Goal: Task Accomplishment & Management: Complete application form

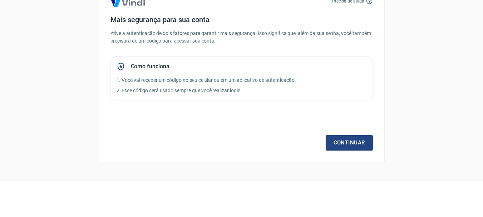
scroll to position [36, 0]
click at [347, 149] on div "Continuar" at bounding box center [241, 129] width 262 height 41
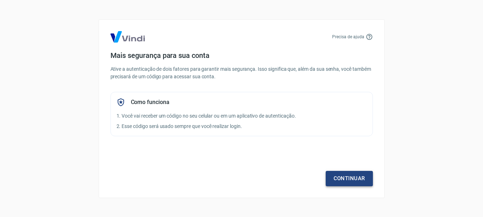
scroll to position [0, 0]
click at [347, 171] on link "Continuar" at bounding box center [351, 178] width 47 height 15
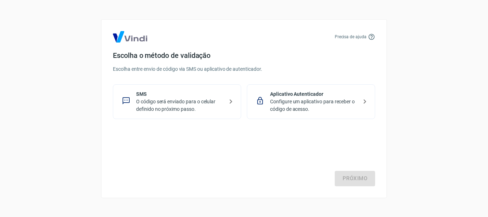
click at [205, 104] on p "O código será enviado para o celular definido no próximo passo." at bounding box center [180, 105] width 88 height 15
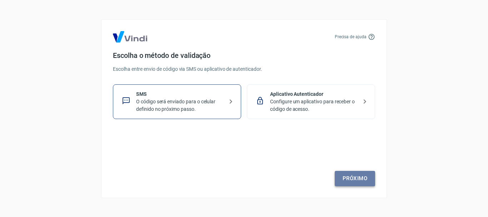
click at [357, 181] on link "Próximo" at bounding box center [355, 178] width 40 height 15
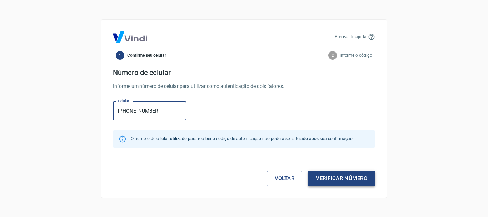
type input "[PHONE_NUMBER]"
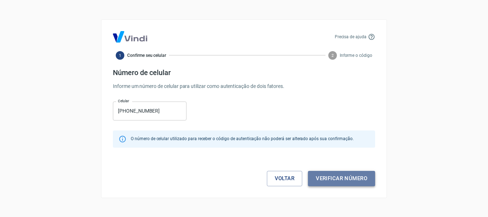
click at [342, 176] on button "Verificar número" at bounding box center [341, 178] width 67 height 15
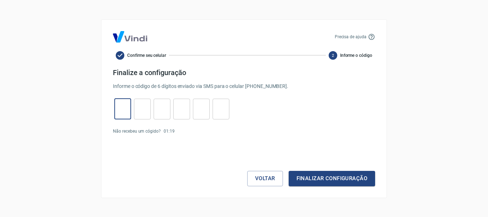
click at [126, 114] on input "tel" at bounding box center [122, 108] width 17 height 15
type input "5"
type input "3"
type input "9"
type input "1"
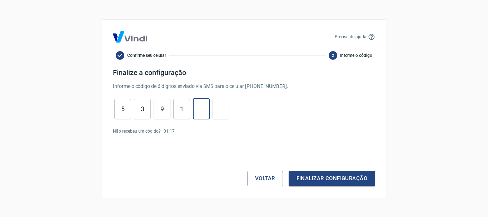
type input "0"
type input "4"
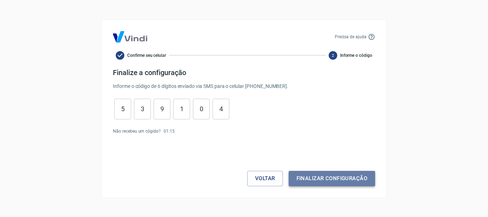
click at [333, 183] on button "Finalizar configuração" at bounding box center [332, 178] width 87 height 15
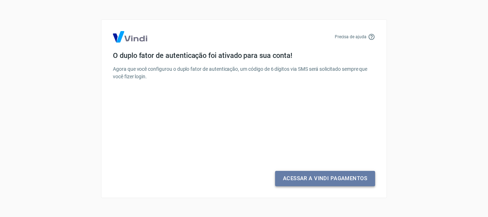
click at [316, 182] on link "Acessar a Vindi Pagamentos" at bounding box center [325, 178] width 100 height 15
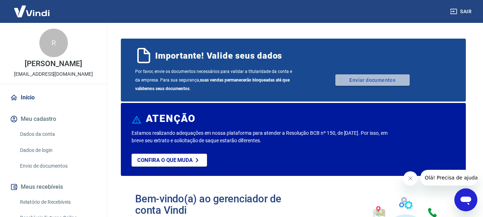
click at [368, 83] on link "Enviar documentos" at bounding box center [372, 79] width 74 height 11
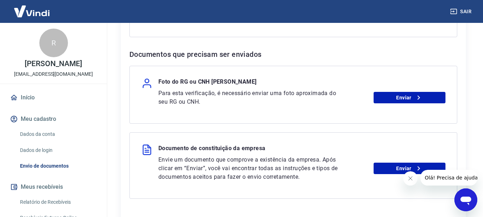
scroll to position [289, 0]
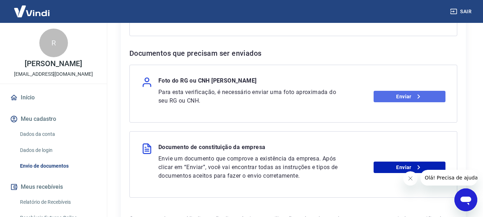
click at [399, 97] on link "Enviar" at bounding box center [410, 96] width 72 height 11
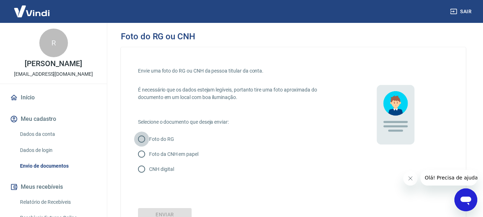
click at [138, 138] on input "Foto do RG" at bounding box center [141, 139] width 15 height 15
radio input "true"
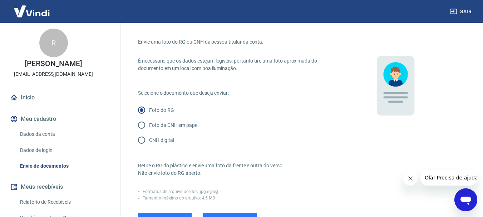
scroll to position [30, 0]
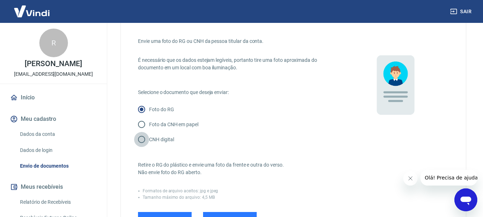
click at [139, 142] on input "CNH digital" at bounding box center [141, 139] width 15 height 15
radio input "true"
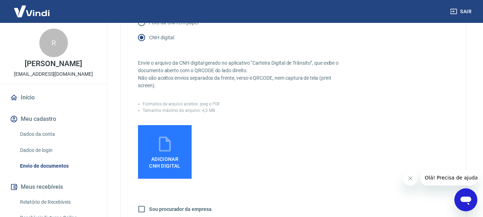
scroll to position [132, 0]
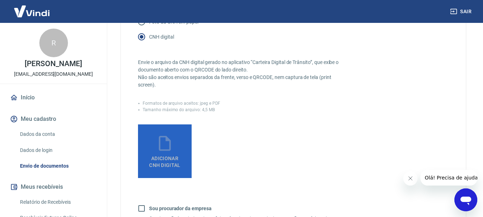
click at [179, 140] on label "Adicionar CNH Digital" at bounding box center [165, 151] width 54 height 54
click at [0, 0] on input "Adicionar CNH Digital" at bounding box center [0, 0] width 0 height 0
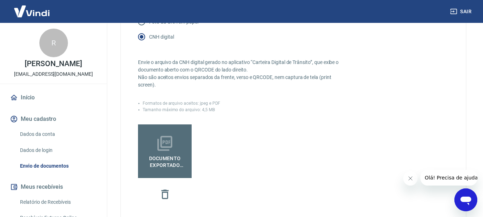
drag, startPoint x: 189, startPoint y: 117, endPoint x: 158, endPoint y: 155, distance: 49.8
click at [158, 155] on div "Envie o arquivo da CNH digital gerado no aplicativo “Carteira Digital de Trânsi…" at bounding box center [239, 148] width 203 height 209
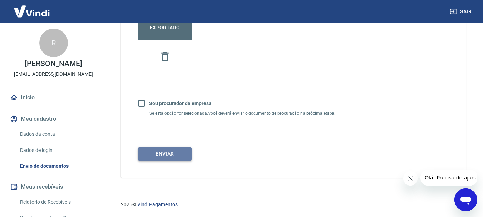
click at [182, 158] on button "Enviar" at bounding box center [165, 153] width 54 height 13
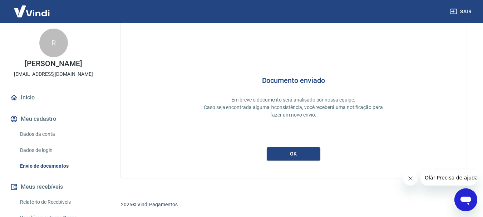
scroll to position [31, 0]
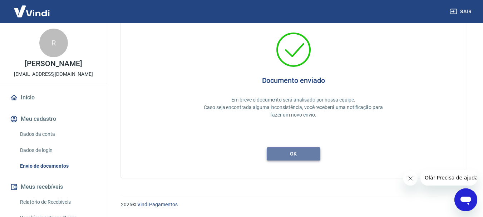
click at [300, 158] on button "ok" at bounding box center [294, 153] width 54 height 13
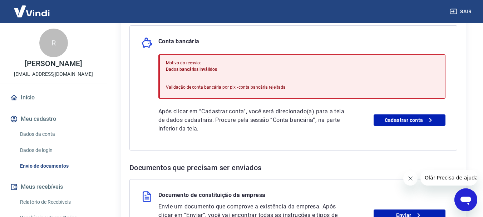
scroll to position [176, 0]
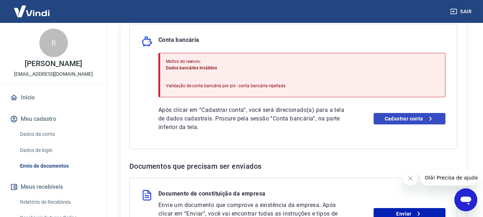
drag, startPoint x: 427, startPoint y: 125, endPoint x: 424, endPoint y: 123, distance: 4.2
click at [424, 123] on div "Após clicar em “Cadastrar conta”, você será direcionado(a) para a tela de dados…" at bounding box center [301, 119] width 287 height 26
click at [424, 123] on link "Cadastrar conta" at bounding box center [410, 118] width 72 height 11
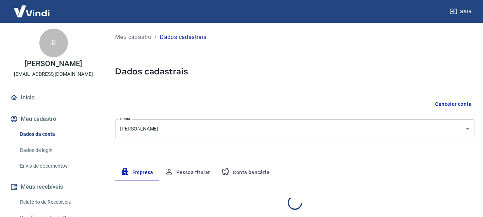
select select "MG"
select select "business"
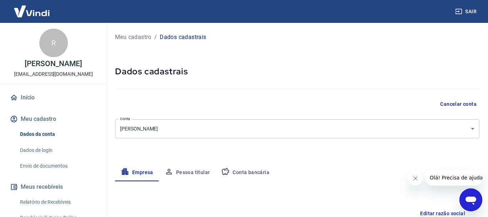
click at [281, 131] on body "Sair R [PERSON_NAME] [EMAIL_ADDRESS][DOMAIN_NAME] Início Meu cadastro Dados da …" at bounding box center [244, 108] width 488 height 217
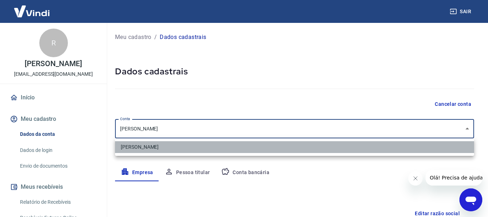
click at [253, 146] on li "[PERSON_NAME]" at bounding box center [294, 147] width 359 height 12
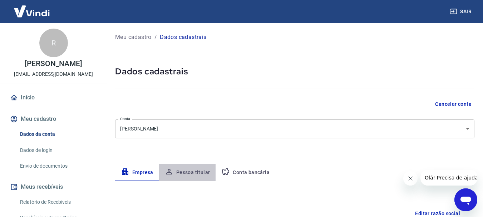
click at [190, 173] on button "Pessoa titular" at bounding box center [187, 172] width 57 height 17
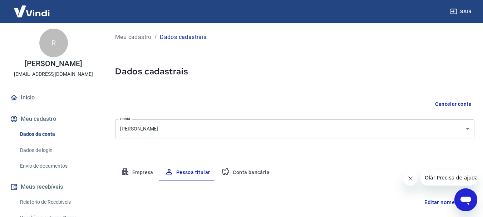
scroll to position [69, 0]
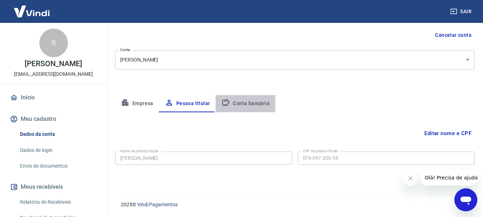
click at [249, 97] on button "Conta bancária" at bounding box center [246, 103] width 60 height 17
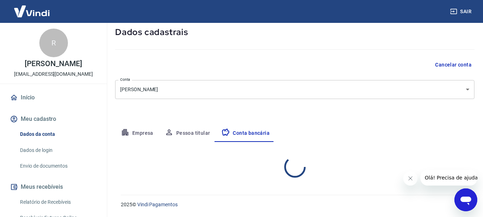
select select "1"
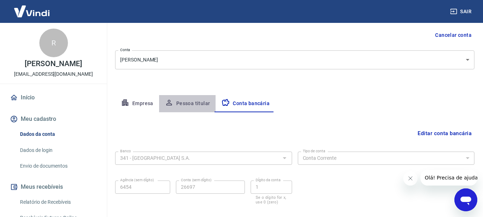
click at [186, 101] on button "Pessoa titular" at bounding box center [187, 103] width 57 height 17
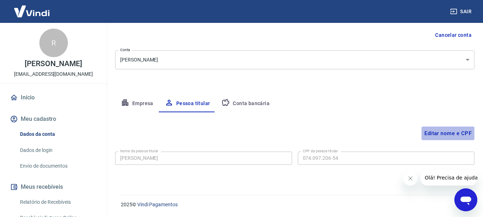
click at [467, 131] on button "Editar nome e CPF" at bounding box center [447, 134] width 53 height 14
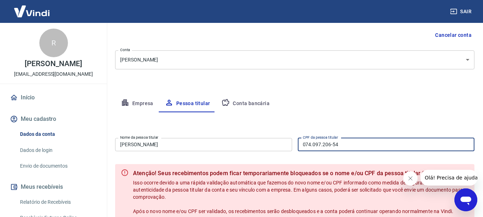
click at [365, 143] on input "074.097.206-54" at bounding box center [386, 144] width 177 height 13
type input "0"
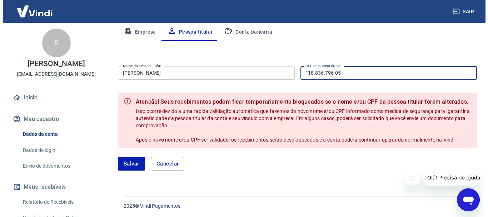
scroll to position [141, 0]
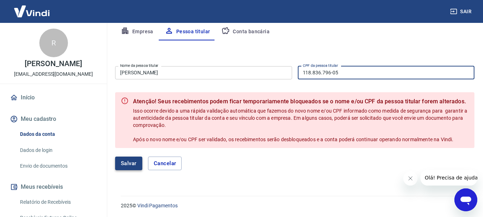
type input "118.836.796-05"
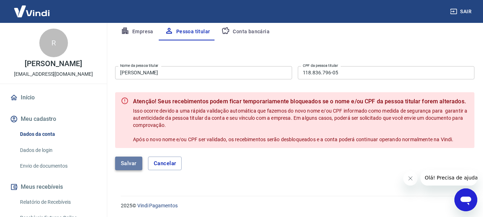
click at [125, 160] on button "Salvar" at bounding box center [128, 164] width 27 height 14
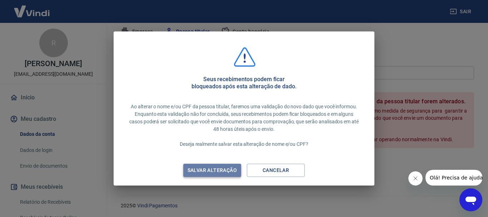
click at [194, 166] on div "Salvar alteração" at bounding box center [212, 170] width 66 height 9
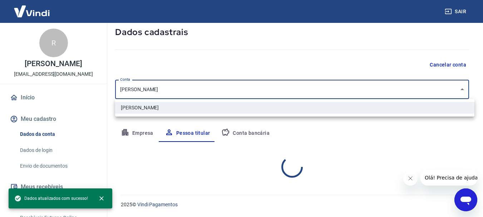
scroll to position [39, 0]
click at [234, 82] on body "Sair R Romullo Carvalho racarvalho31@gmail.com Início Meu cadastro Dados da con…" at bounding box center [244, 69] width 488 height 217
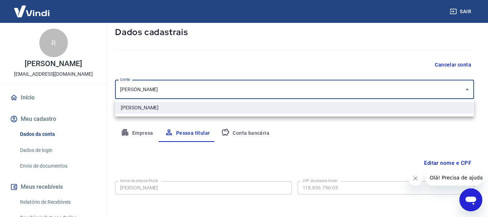
click at [242, 132] on div at bounding box center [244, 108] width 488 height 217
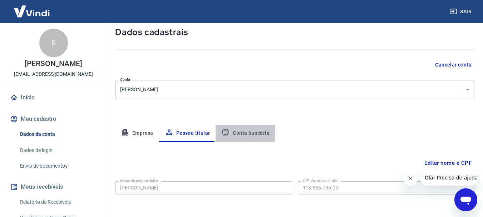
click at [242, 132] on button "Conta bancária" at bounding box center [246, 133] width 60 height 17
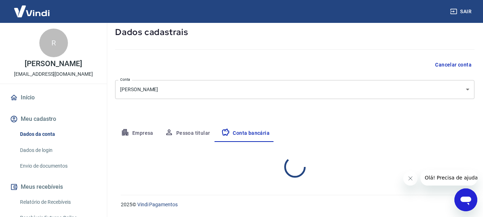
select select "1"
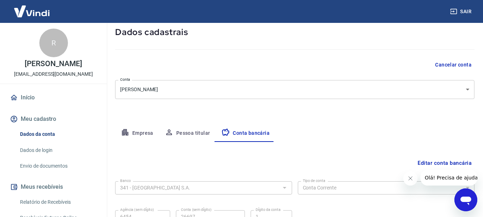
scroll to position [109, 0]
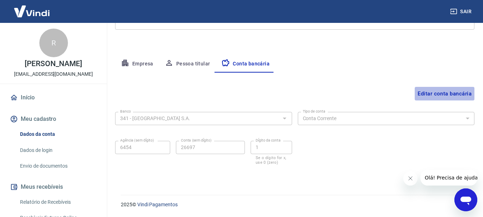
click at [424, 92] on button "Editar conta bancária" at bounding box center [445, 94] width 60 height 14
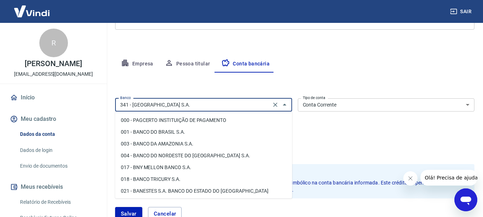
click at [167, 108] on input "341 - ITAÚ UNIBANCO S.A." at bounding box center [193, 104] width 152 height 9
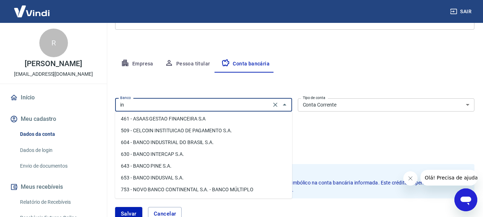
scroll to position [0, 0]
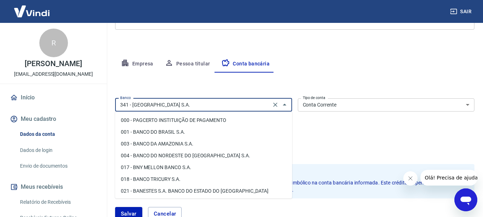
click at [163, 104] on input "341 - ITAÚ UNIBANCO S.A." at bounding box center [193, 104] width 152 height 9
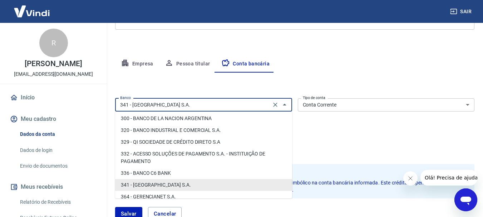
click at [163, 104] on input "341 - ITAÚ UNIBANCO S.A." at bounding box center [193, 104] width 152 height 9
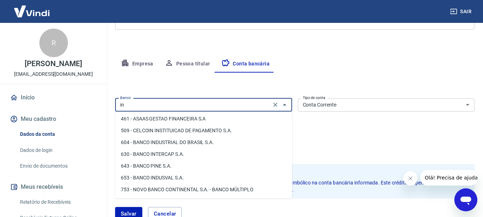
scroll to position [0, 0]
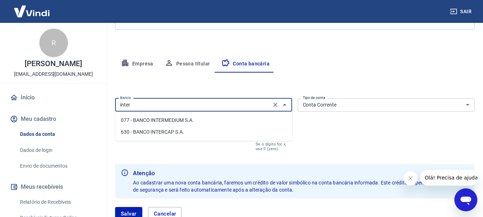
click at [159, 118] on li "077 - BANCO INTERMEDIUM S.A." at bounding box center [203, 120] width 177 height 12
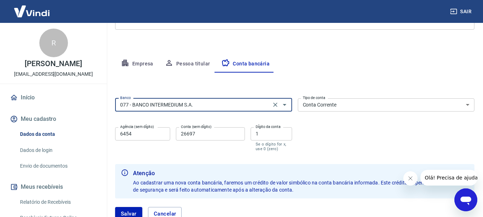
type input "077 - BANCO INTERMEDIUM S.A."
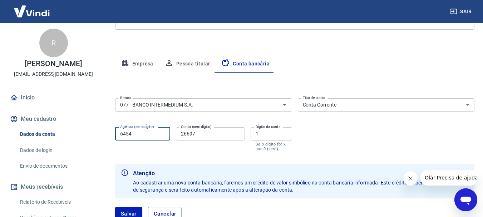
click at [155, 134] on input "6454" at bounding box center [142, 133] width 55 height 13
type input "6"
type input "0001"
type input "47984087"
type input "3"
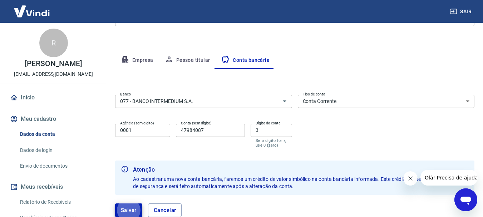
scroll to position [160, 0]
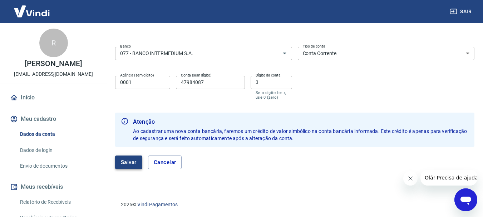
drag, startPoint x: 127, startPoint y: 169, endPoint x: 132, endPoint y: 164, distance: 6.9
click at [132, 164] on div "Salvar Cancelar" at bounding box center [294, 162] width 359 height 31
click at [132, 164] on button "Salvar" at bounding box center [128, 162] width 27 height 14
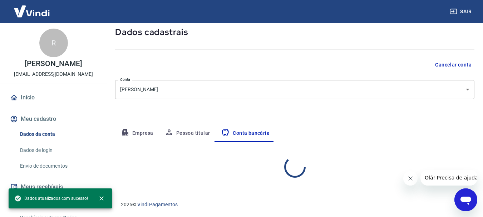
select select "1"
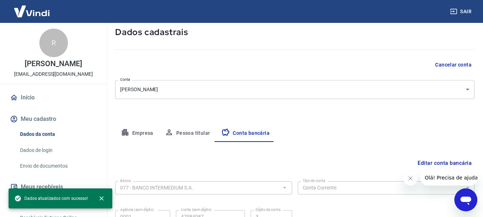
scroll to position [109, 0]
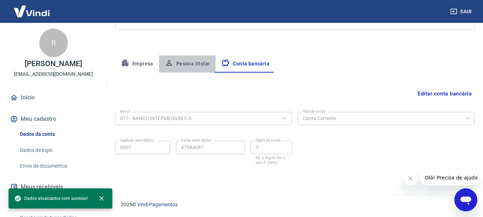
click at [191, 68] on button "Pessoa titular" at bounding box center [187, 63] width 57 height 17
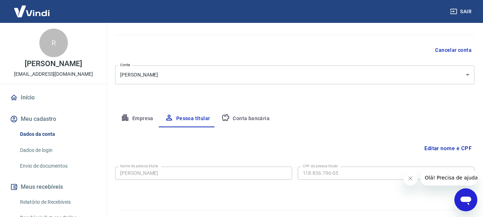
scroll to position [0, 0]
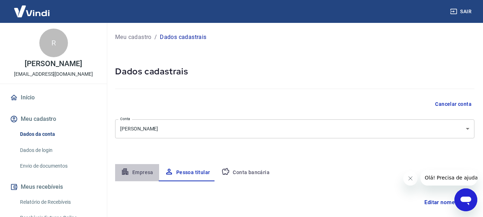
click at [137, 167] on button "Empresa" at bounding box center [137, 172] width 44 height 17
select select "MG"
select select "business"
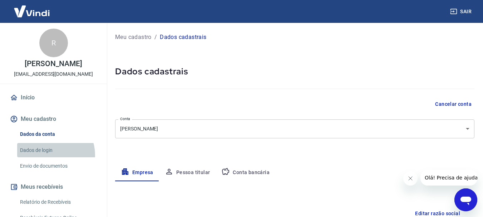
click at [50, 155] on link "Dados de login" at bounding box center [57, 150] width 81 height 15
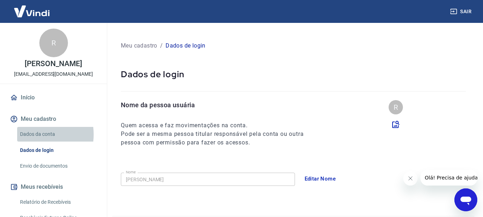
click at [31, 134] on link "Dados da conta" at bounding box center [57, 134] width 81 height 15
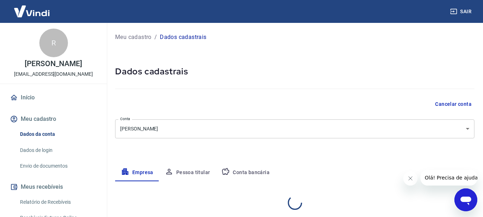
select select "MG"
select select "business"
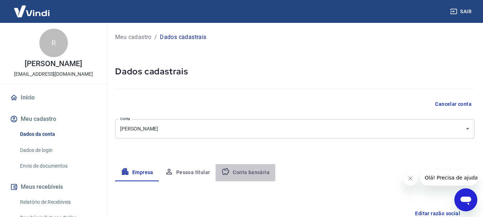
click at [239, 169] on button "Conta bancária" at bounding box center [246, 172] width 60 height 17
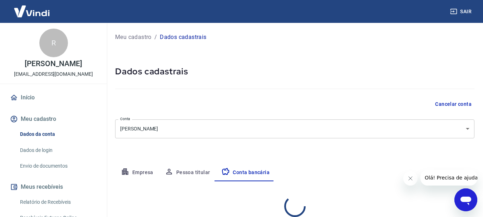
select select "1"
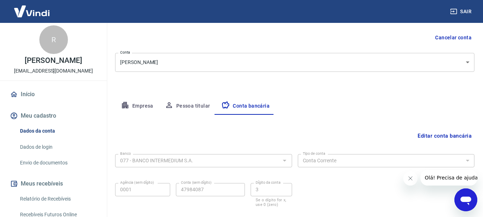
scroll to position [109, 0]
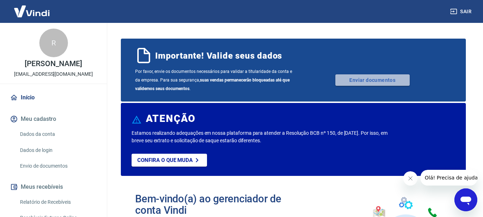
click at [371, 85] on link "Enviar documentos" at bounding box center [372, 79] width 74 height 11
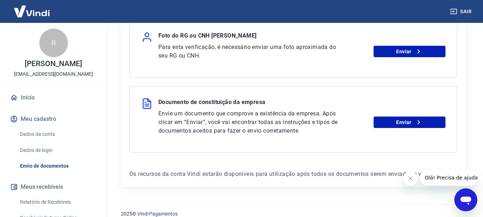
scroll to position [182, 0]
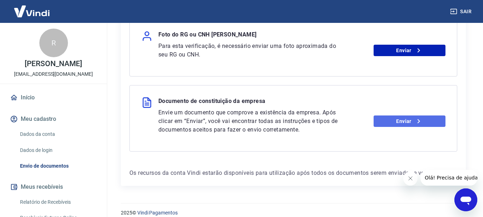
click at [416, 122] on icon at bounding box center [418, 121] width 9 height 9
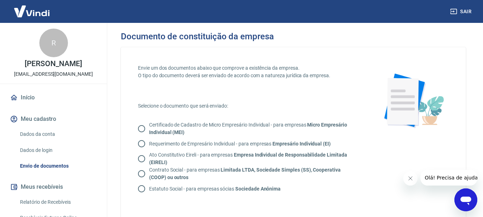
click at [157, 126] on p "Certificado de Cadastro de Micro Empresário Individual - para empresas Micro Em…" at bounding box center [251, 128] width 205 height 15
click at [149, 126] on input "Certificado de Cadastro de Micro Empresário Individual - para empresas Micro Em…" at bounding box center [141, 128] width 15 height 15
radio input "true"
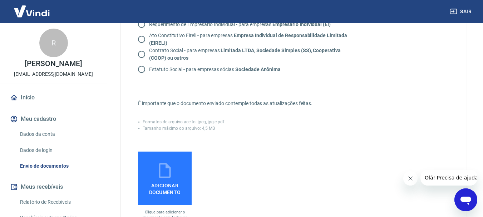
scroll to position [120, 0]
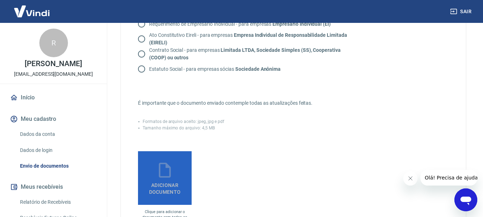
click at [162, 176] on icon at bounding box center [165, 170] width 18 height 18
click at [0, 0] on input "Adicionar documento" at bounding box center [0, 0] width 0 height 0
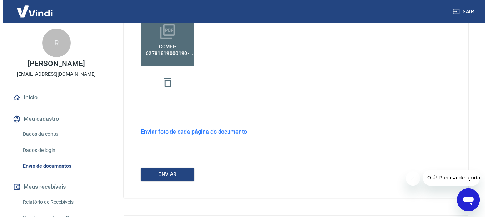
scroll to position [263, 0]
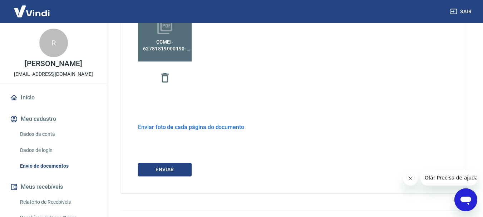
click at [159, 164] on button "ENVIAR" at bounding box center [165, 169] width 54 height 13
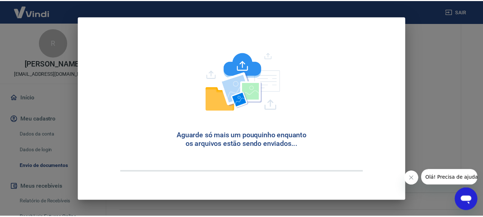
scroll to position [15, 0]
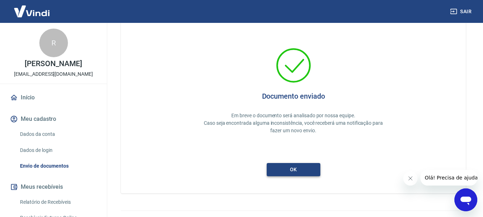
click at [303, 166] on button "ok" at bounding box center [294, 169] width 54 height 13
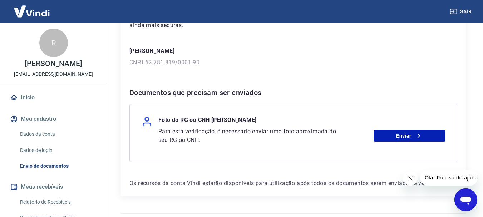
scroll to position [105, 0]
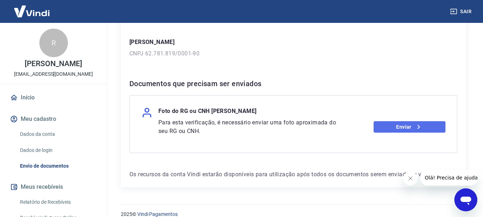
click at [387, 124] on link "Enviar" at bounding box center [410, 126] width 72 height 11
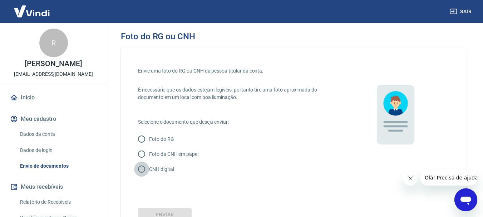
click at [144, 168] on input "CNH digital" at bounding box center [141, 169] width 15 height 15
radio input "true"
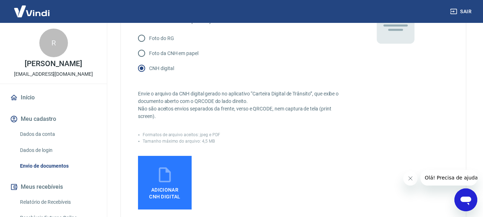
scroll to position [103, 0]
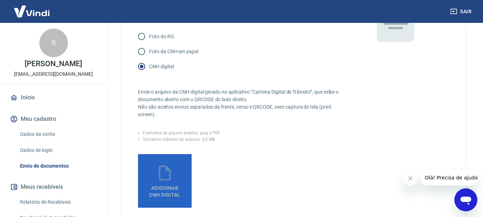
click at [178, 173] on label "Adicionar CNH Digital" at bounding box center [165, 181] width 54 height 54
click at [0, 0] on input "Adicionar CNH Digital" at bounding box center [0, 0] width 0 height 0
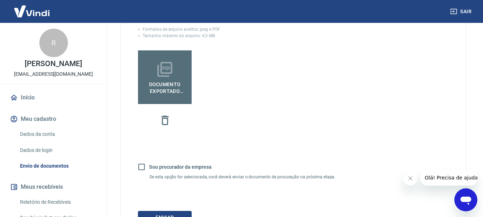
scroll to position [270, 0]
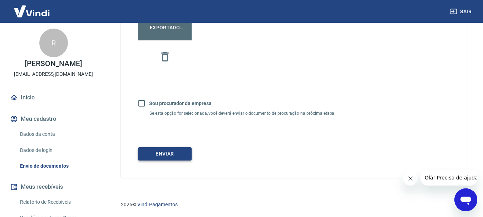
click at [162, 155] on button "Enviar" at bounding box center [165, 153] width 54 height 13
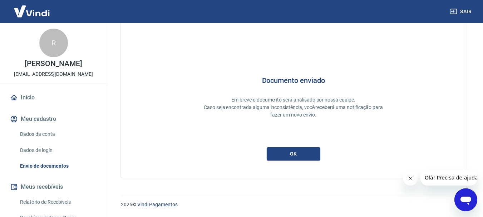
scroll to position [31, 0]
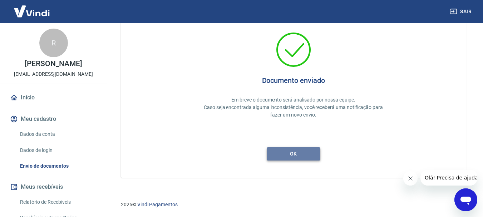
click at [303, 158] on button "ok" at bounding box center [294, 153] width 54 height 13
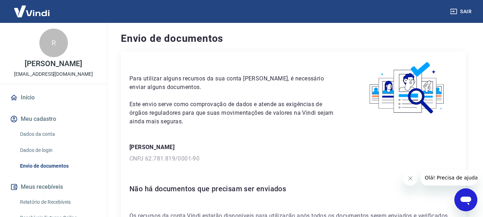
scroll to position [51, 0]
